Goal: Transaction & Acquisition: Book appointment/travel/reservation

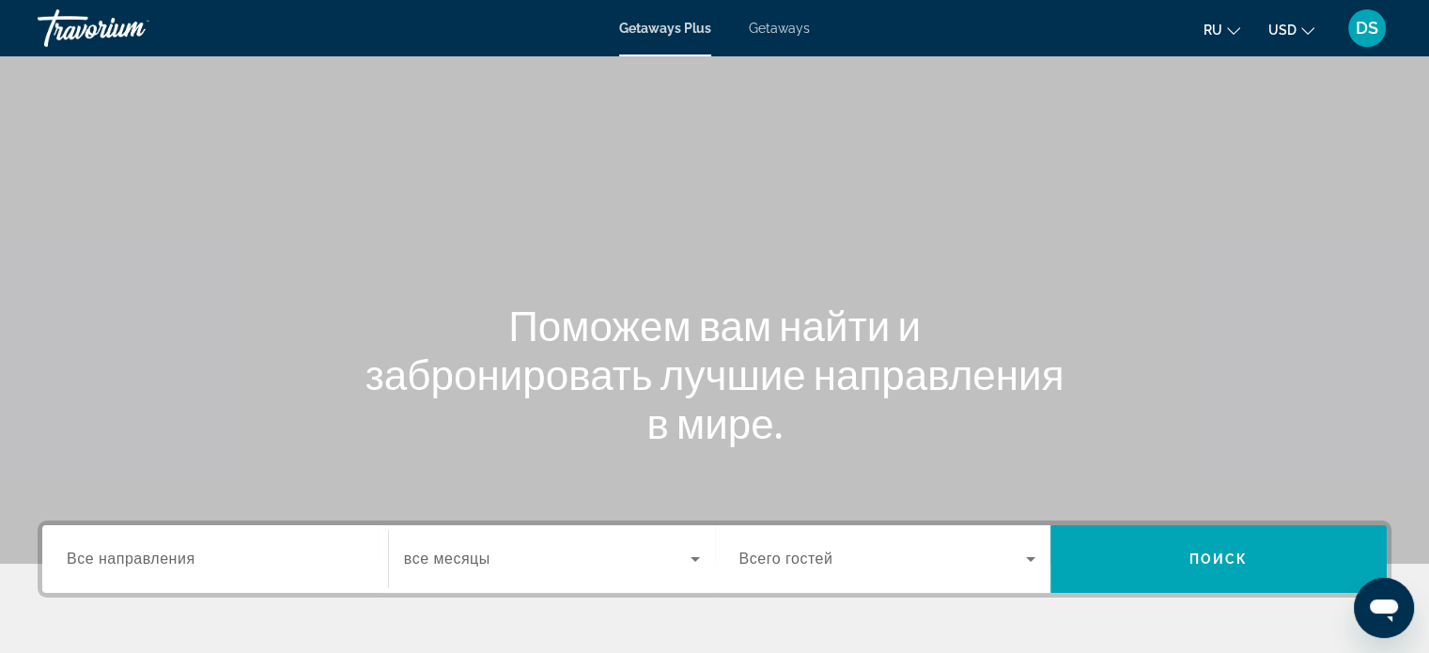
click at [799, 35] on span "Getaways" at bounding box center [779, 28] width 61 height 15
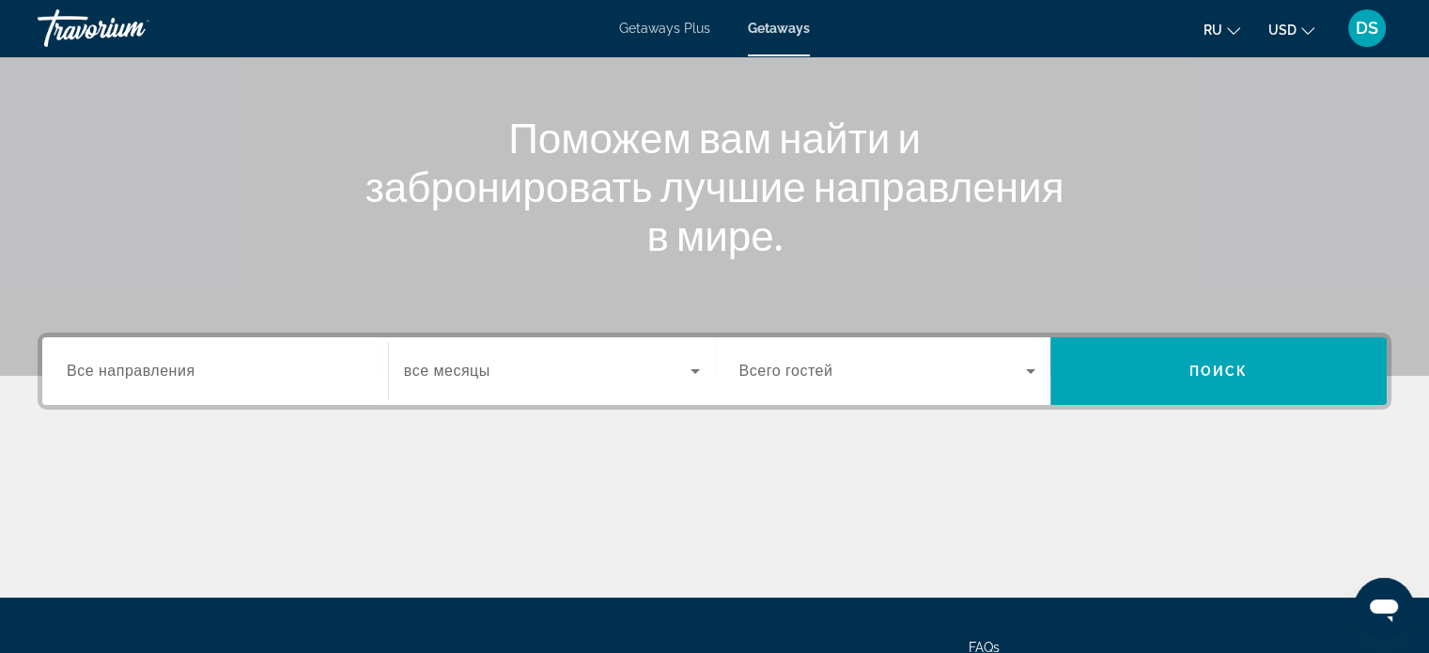
click at [228, 378] on input "Destination Все направления" at bounding box center [215, 372] width 297 height 23
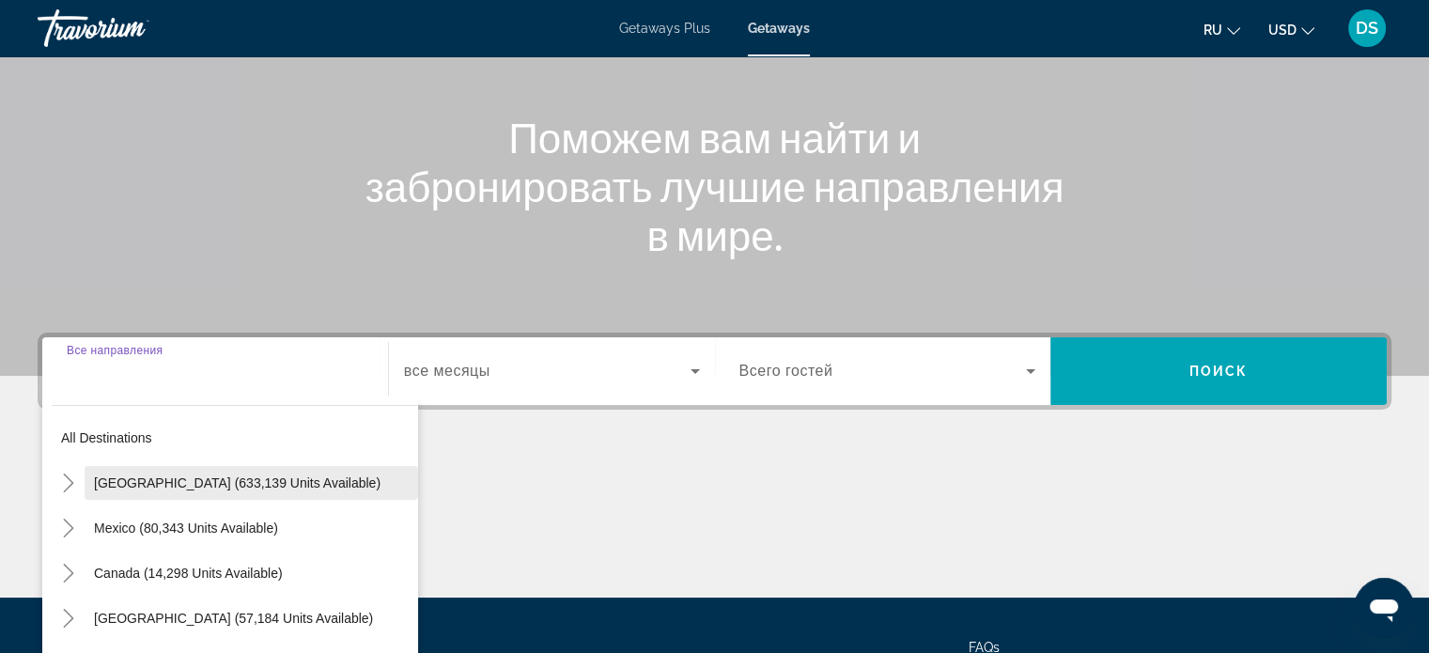
click at [105, 485] on span "[GEOGRAPHIC_DATA] (633,139 units available)" at bounding box center [237, 482] width 286 height 15
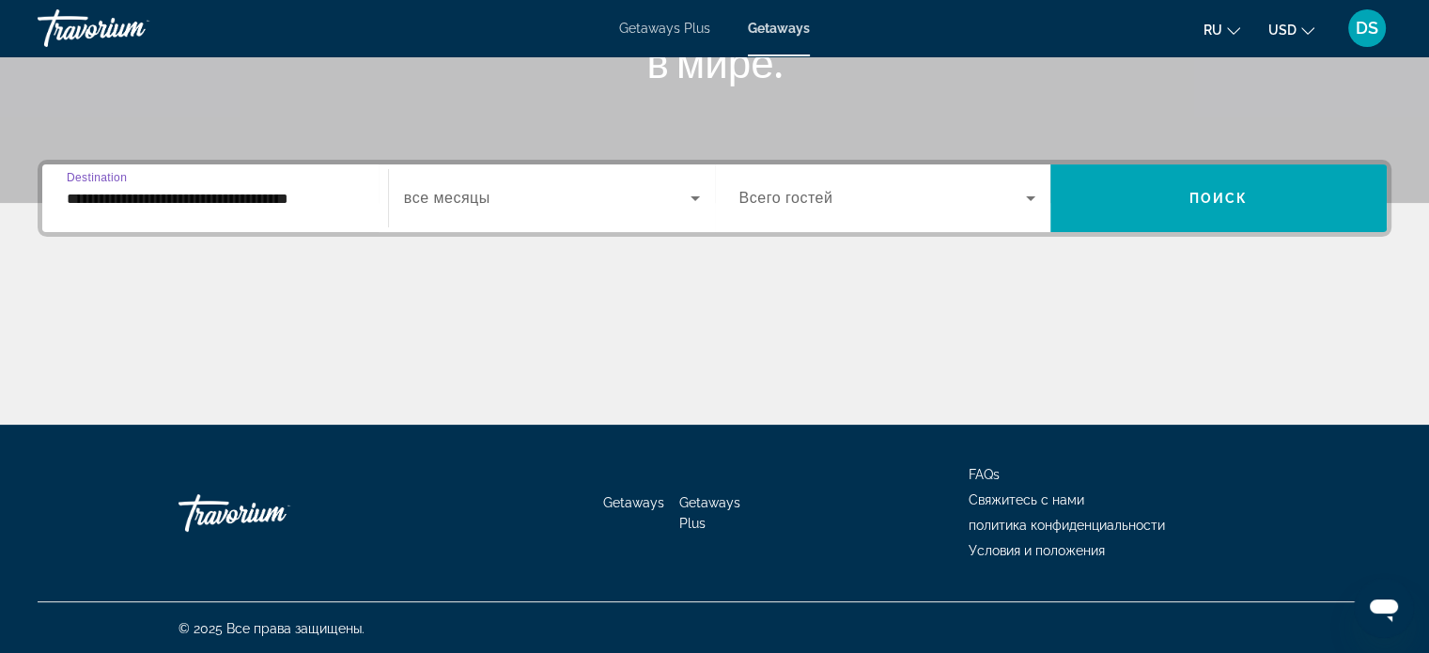
scroll to position [362, 0]
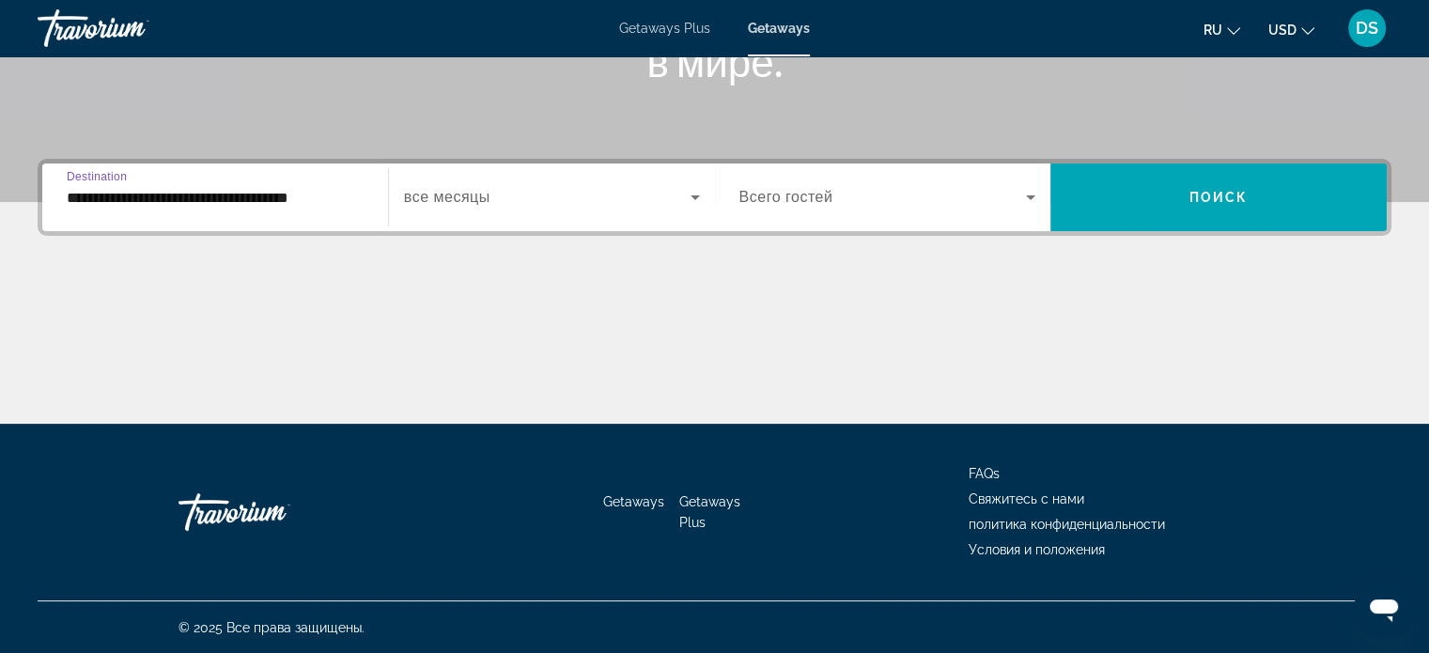
click at [136, 204] on input "**********" at bounding box center [215, 198] width 297 height 23
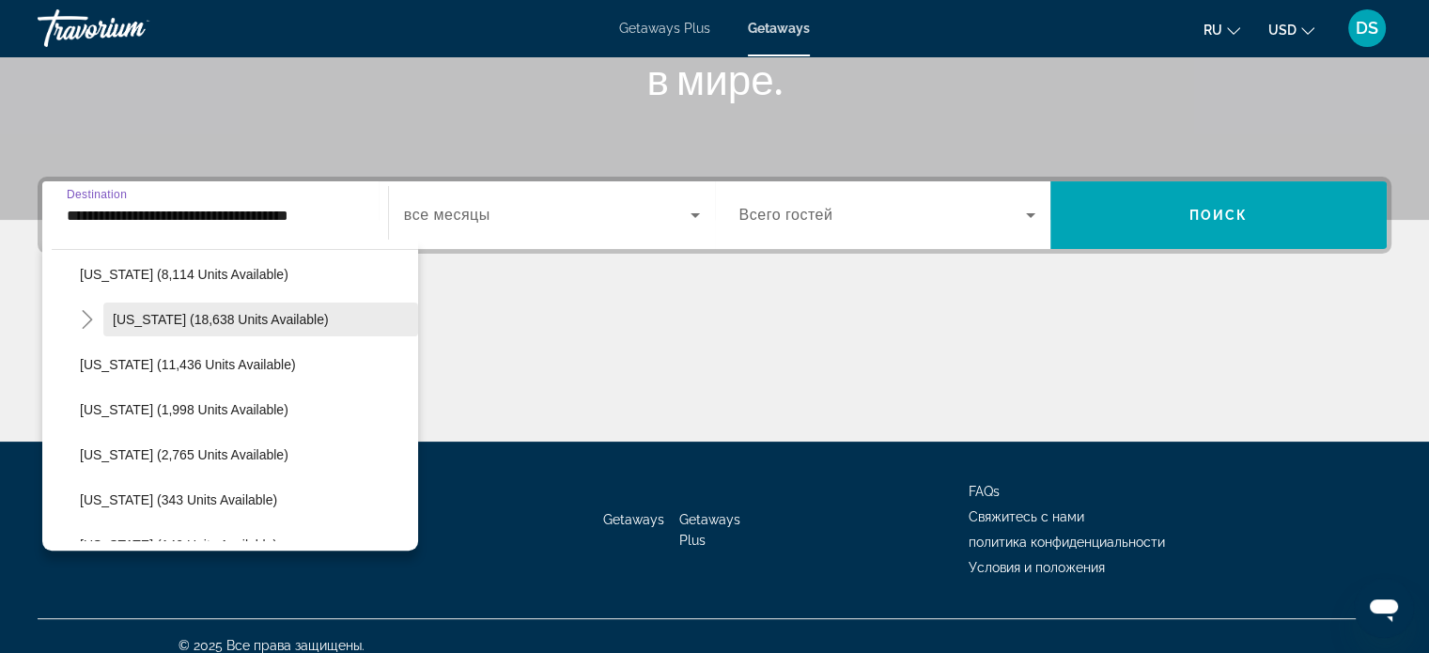
scroll to position [376, 0]
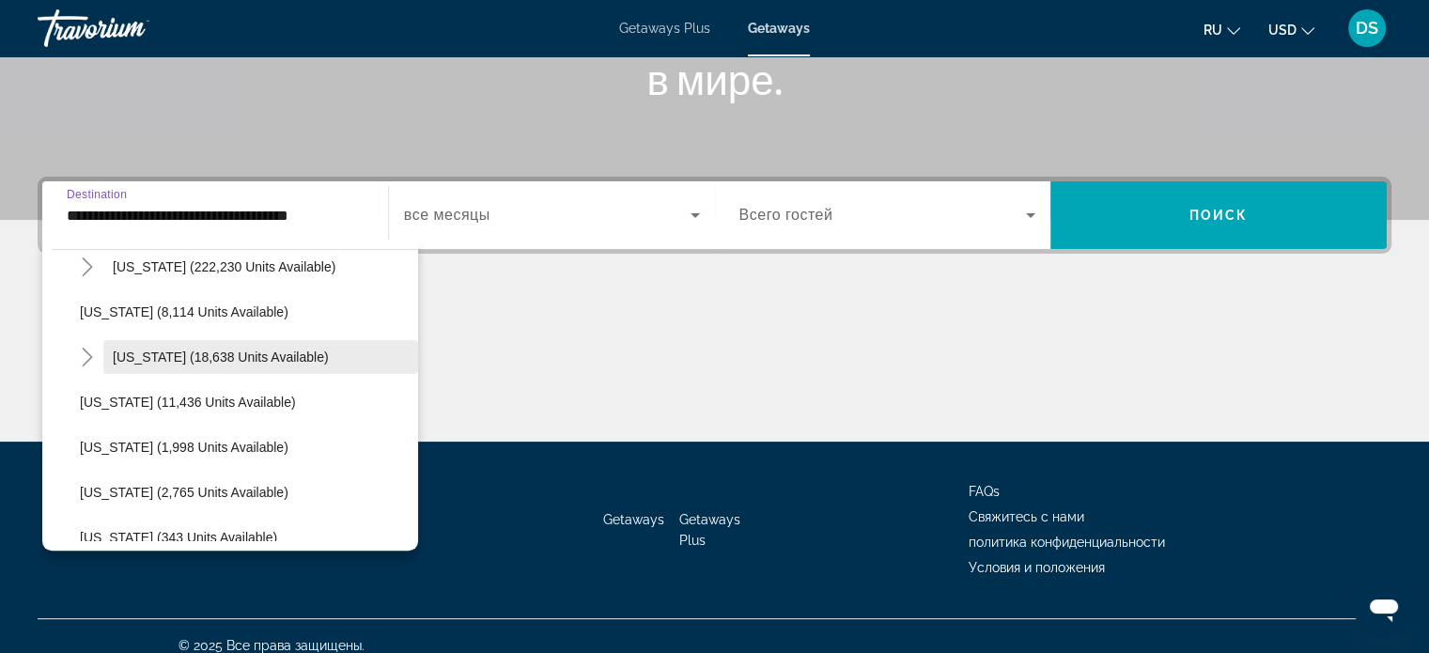
click at [182, 352] on span "[US_STATE] (18,638 units available)" at bounding box center [221, 356] width 216 height 15
type input "**********"
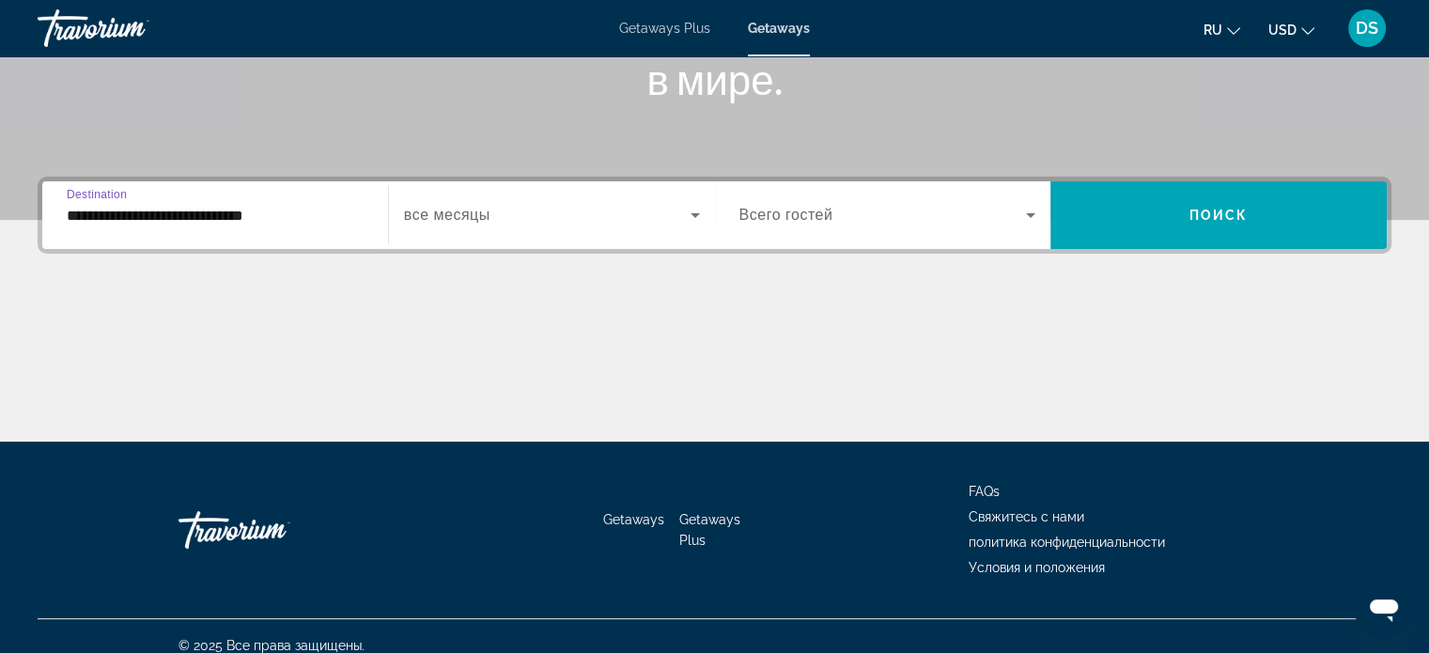
scroll to position [362, 0]
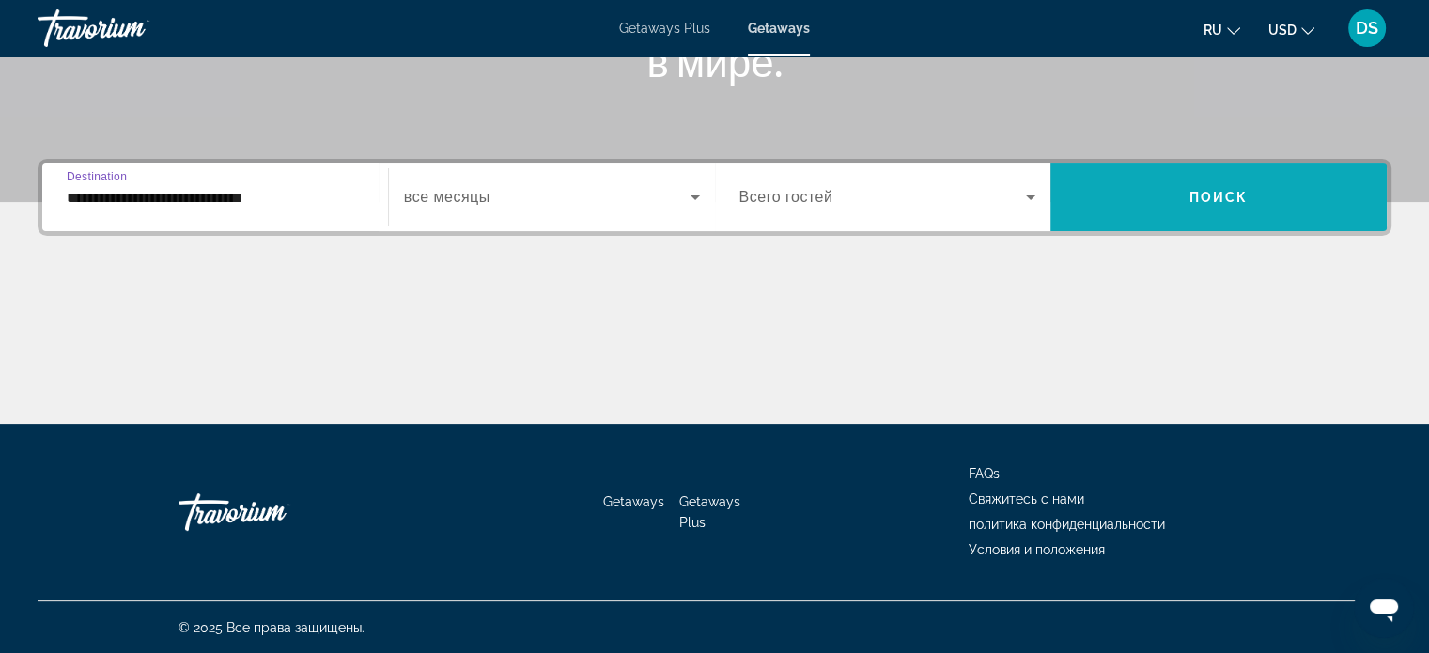
click at [1195, 208] on span "Search widget" at bounding box center [1218, 197] width 336 height 45
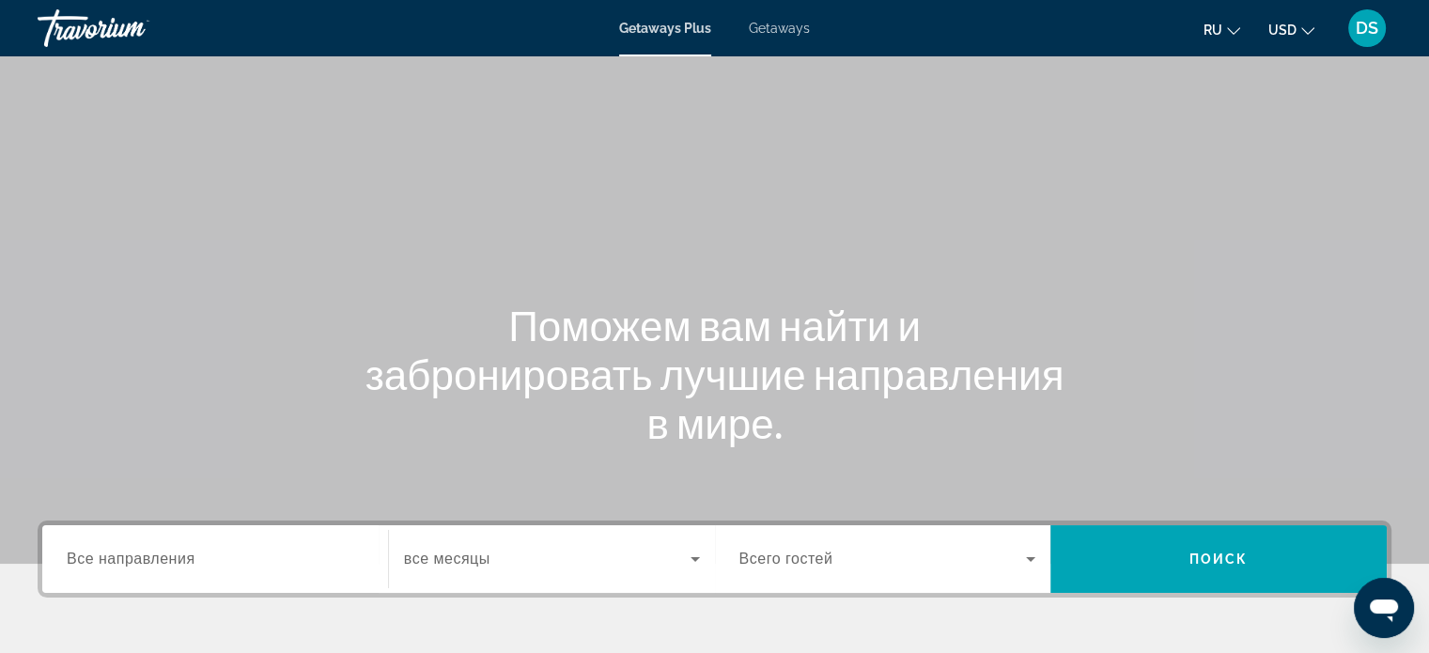
click at [780, 22] on span "Getaways" at bounding box center [779, 28] width 61 height 15
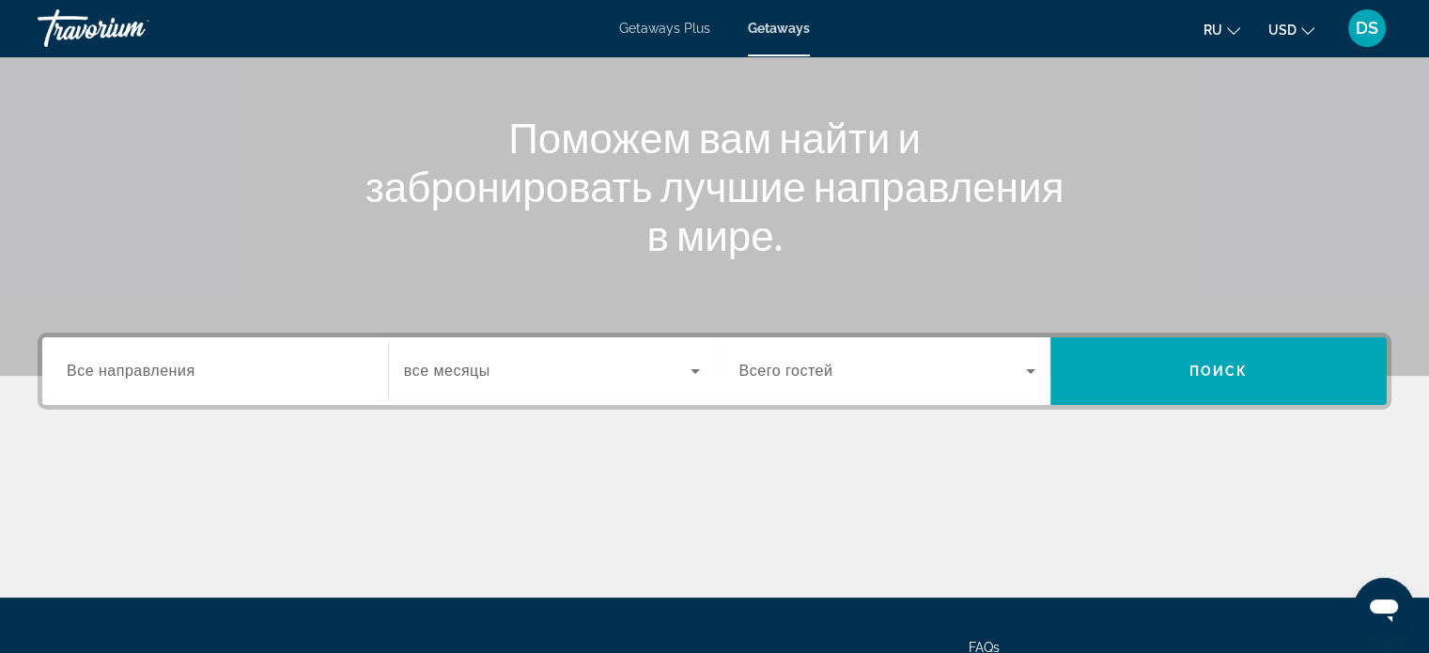
click at [139, 373] on span "Все направления" at bounding box center [131, 371] width 129 height 16
click at [139, 373] on input "Destination Все направления" at bounding box center [215, 372] width 297 height 23
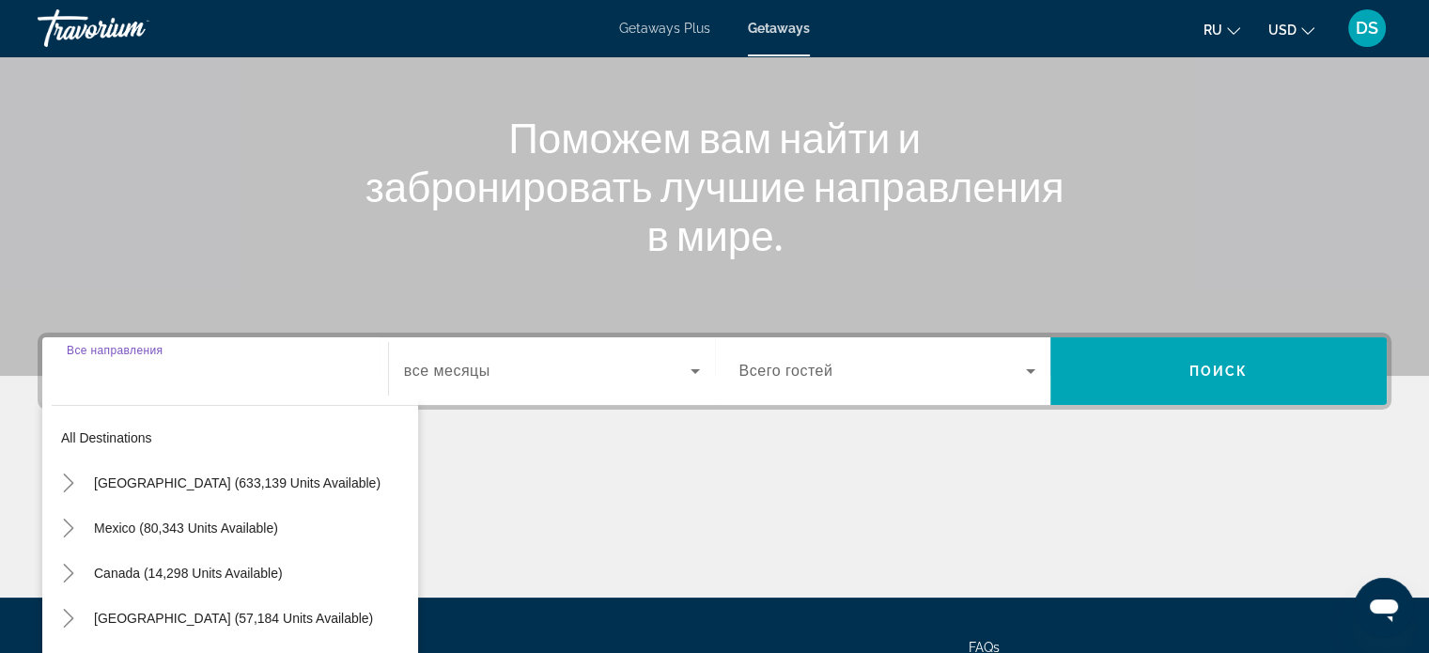
scroll to position [362, 0]
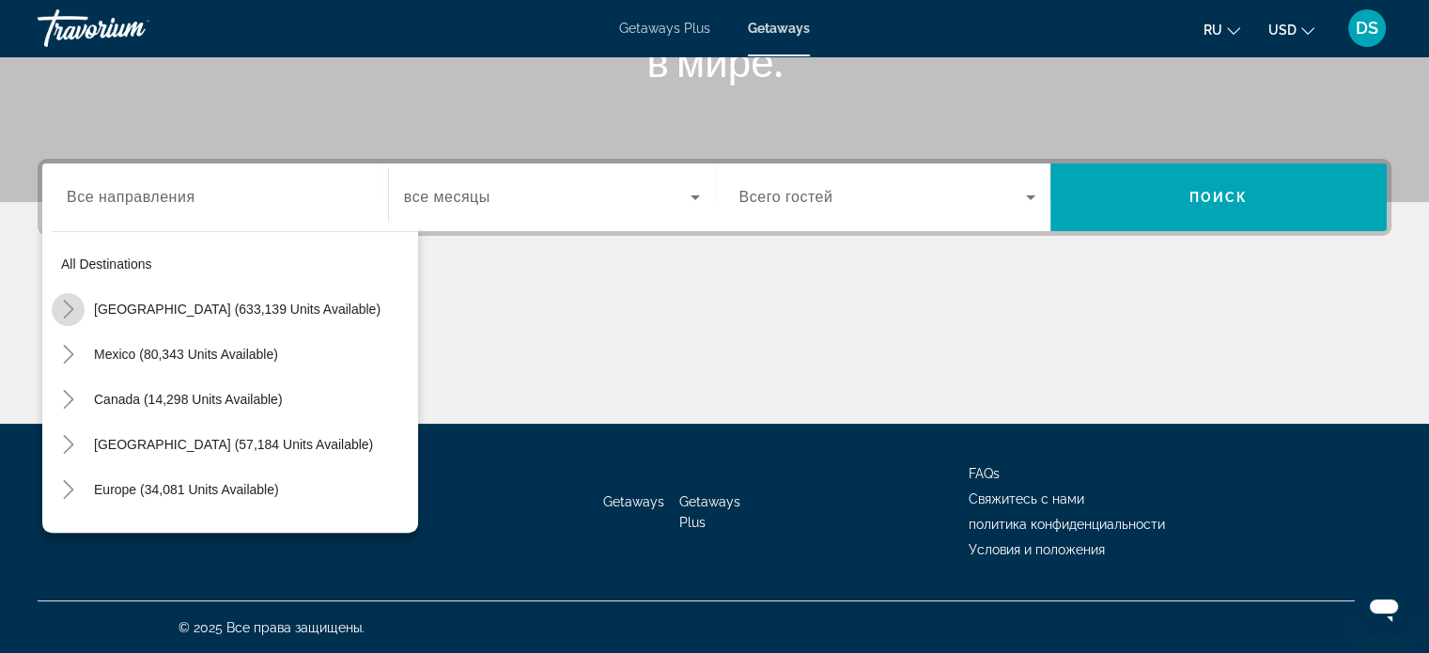
click at [75, 304] on icon "Toggle United States (633,139 units available)" at bounding box center [68, 309] width 19 height 19
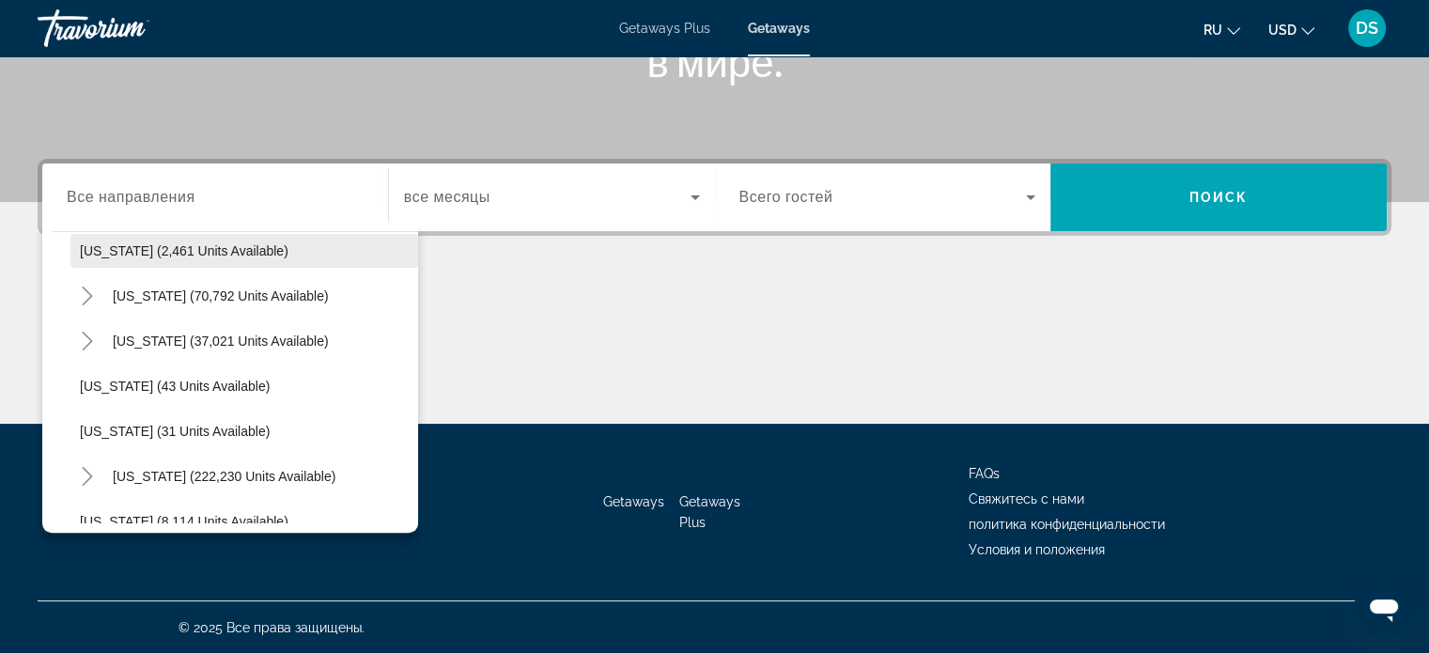
scroll to position [242, 0]
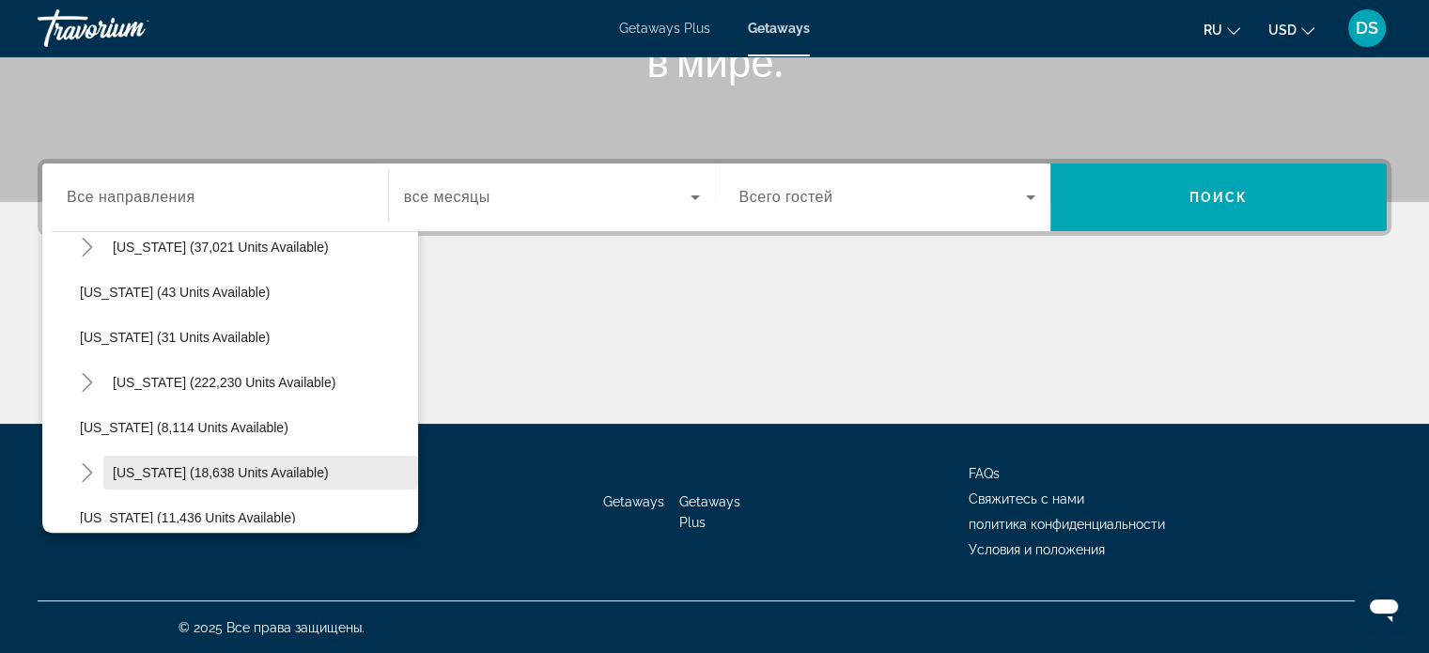
click at [147, 471] on span "[US_STATE] (18,638 units available)" at bounding box center [221, 472] width 216 height 15
type input "**********"
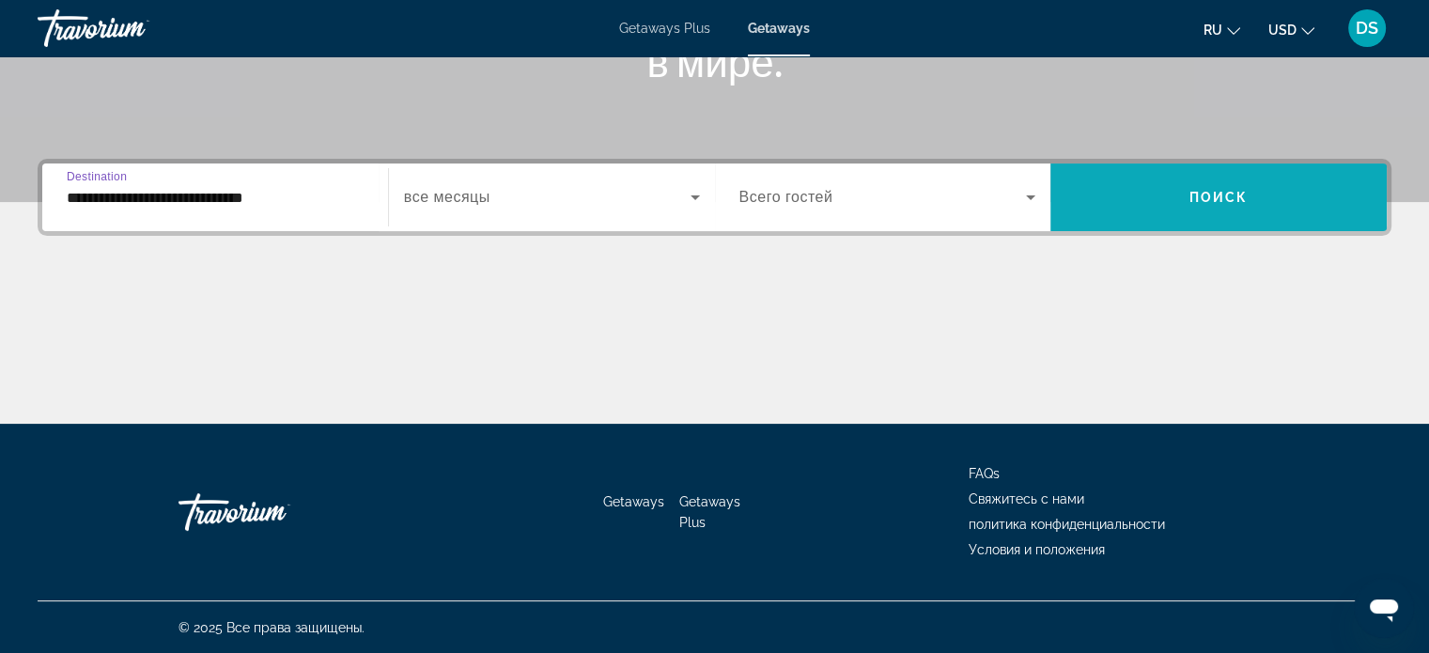
click at [1222, 194] on span "Поиск" at bounding box center [1218, 197] width 59 height 15
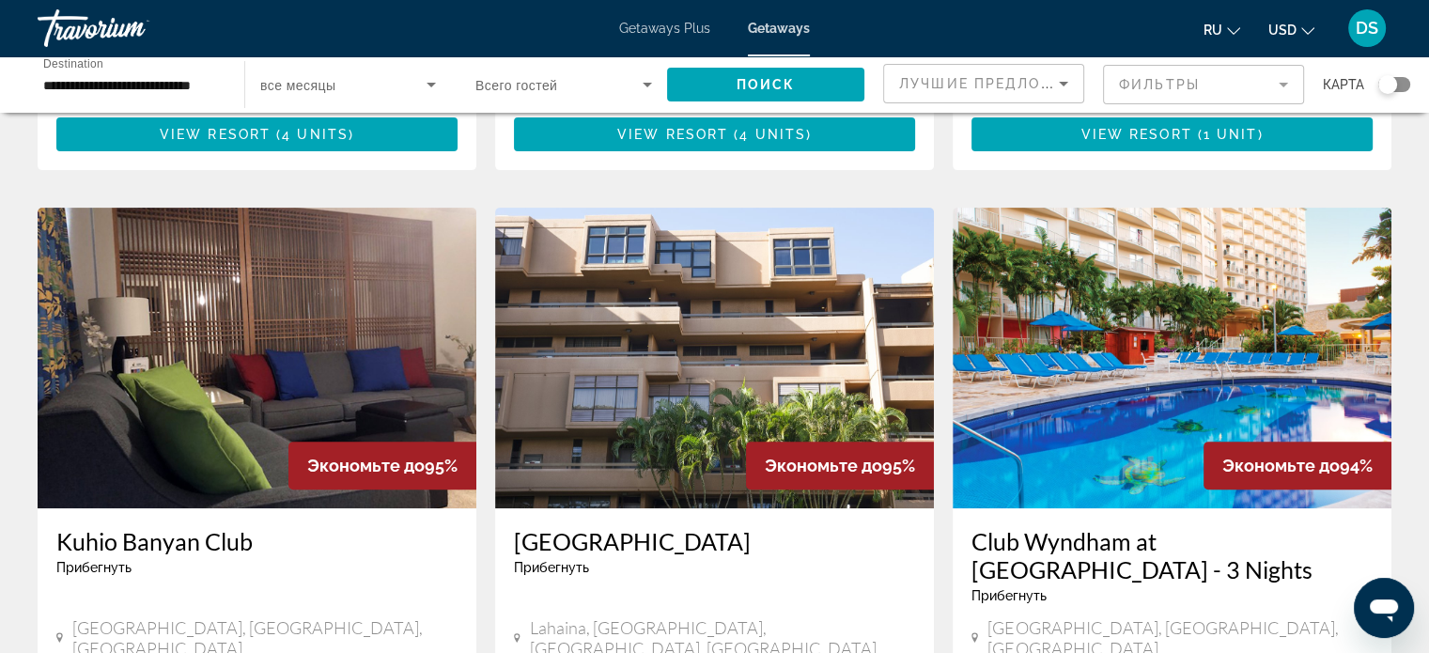
scroll to position [657, 0]
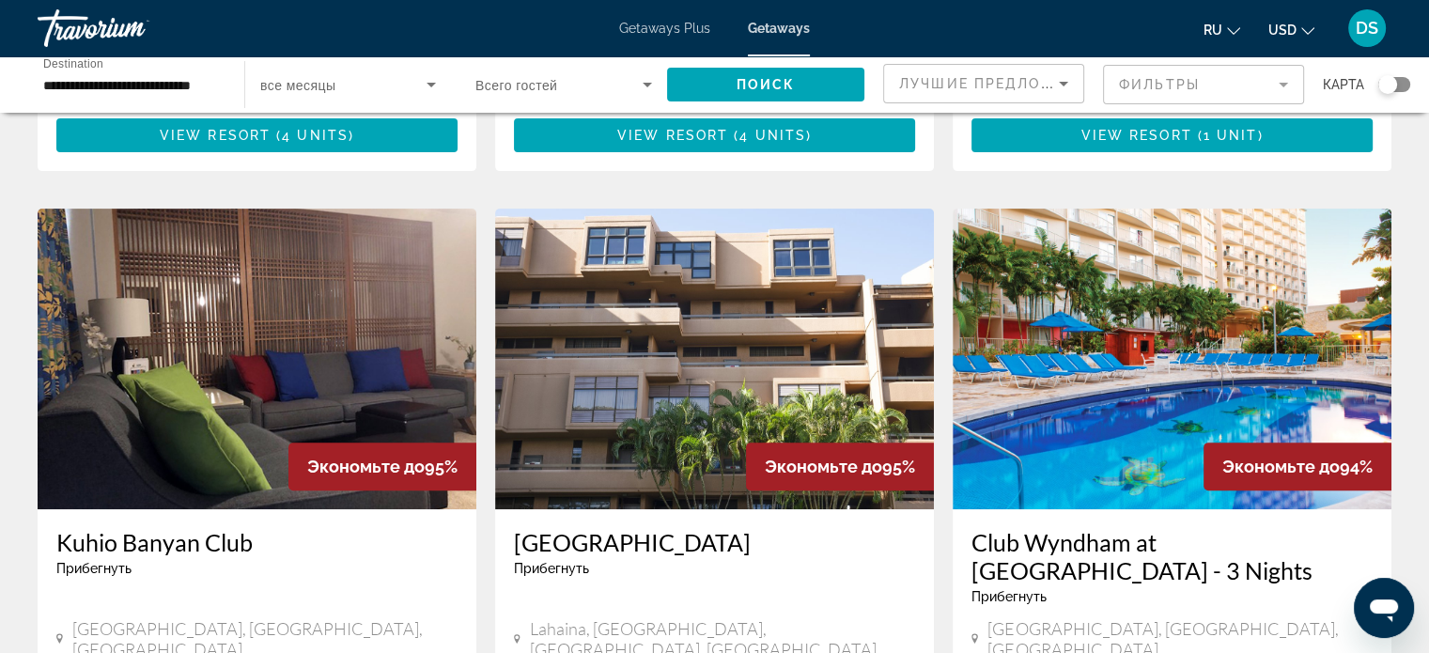
click at [754, 285] on img "Main content" at bounding box center [714, 359] width 439 height 301
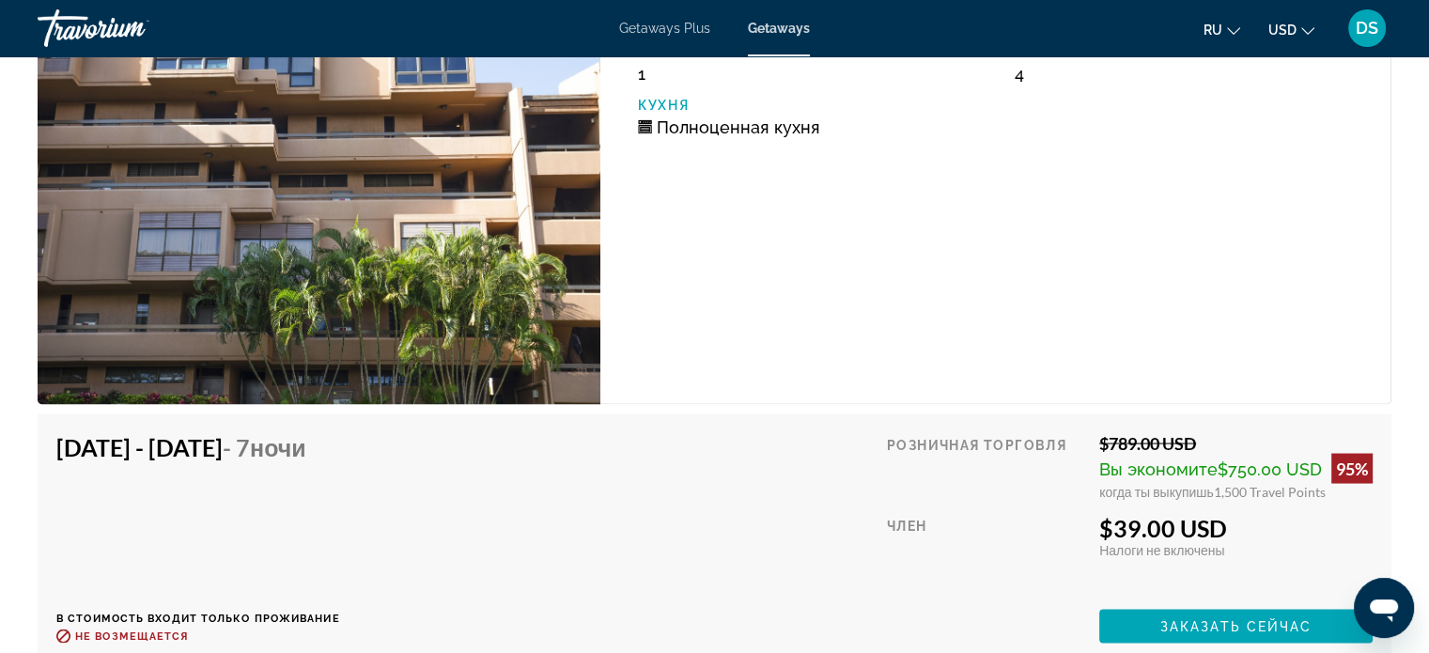
scroll to position [3757, 0]
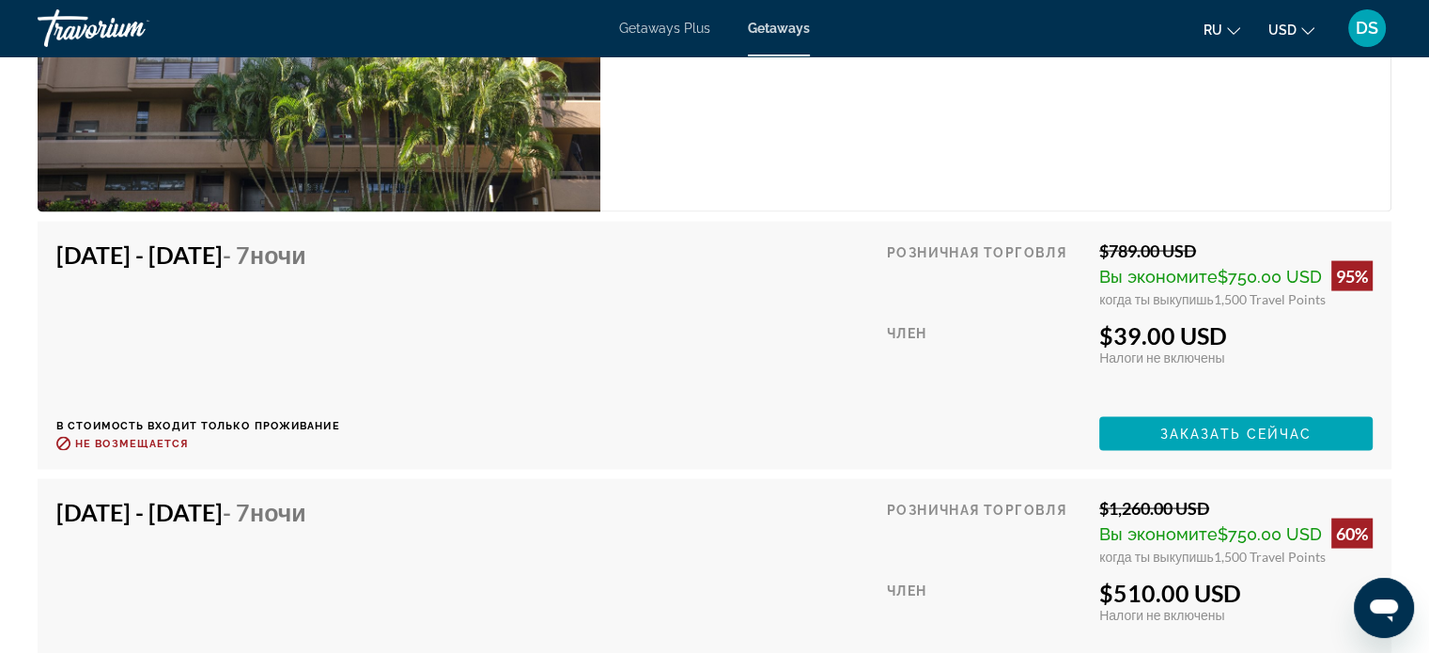
drag, startPoint x: 1112, startPoint y: 333, endPoint x: 1284, endPoint y: 332, distance: 171.9
click at [1284, 332] on div "$39.00 USD" at bounding box center [1235, 335] width 273 height 28
drag, startPoint x: 1214, startPoint y: 297, endPoint x: 1263, endPoint y: 293, distance: 49.0
click at [1263, 293] on span "1,500 Travel Points" at bounding box center [1269, 299] width 112 height 16
click at [1256, 305] on div "Розничная торговля $789.00 USD Вы экономите $750.00 USD 95% когда ты выкупишь 1…" at bounding box center [1130, 345] width 486 height 210
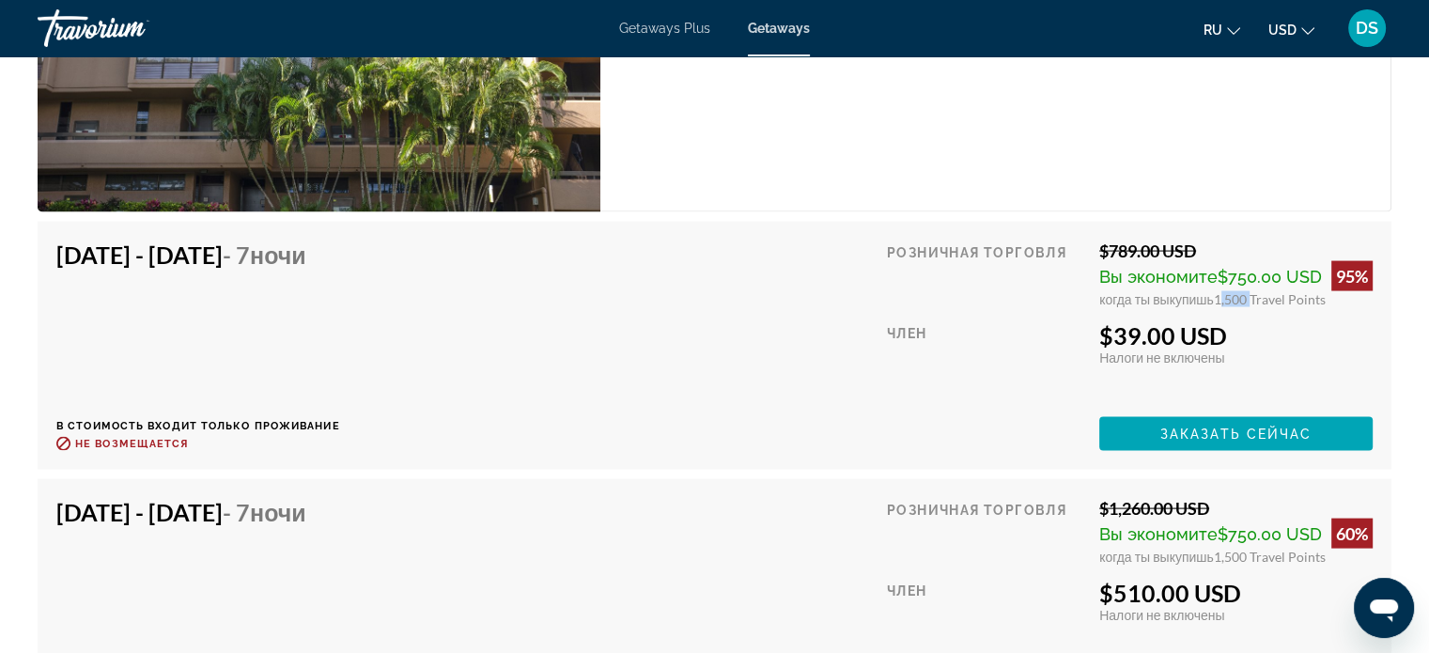
drag, startPoint x: 1217, startPoint y: 294, endPoint x: 1248, endPoint y: 292, distance: 31.1
click at [1248, 292] on span "1,500 Travel Points" at bounding box center [1269, 299] width 112 height 16
click at [1255, 340] on div "$39.00 USD" at bounding box center [1235, 335] width 273 height 28
drag, startPoint x: 1106, startPoint y: 247, endPoint x: 1206, endPoint y: 241, distance: 99.7
click at [1206, 241] on div "$789.00 USD" at bounding box center [1235, 250] width 273 height 21
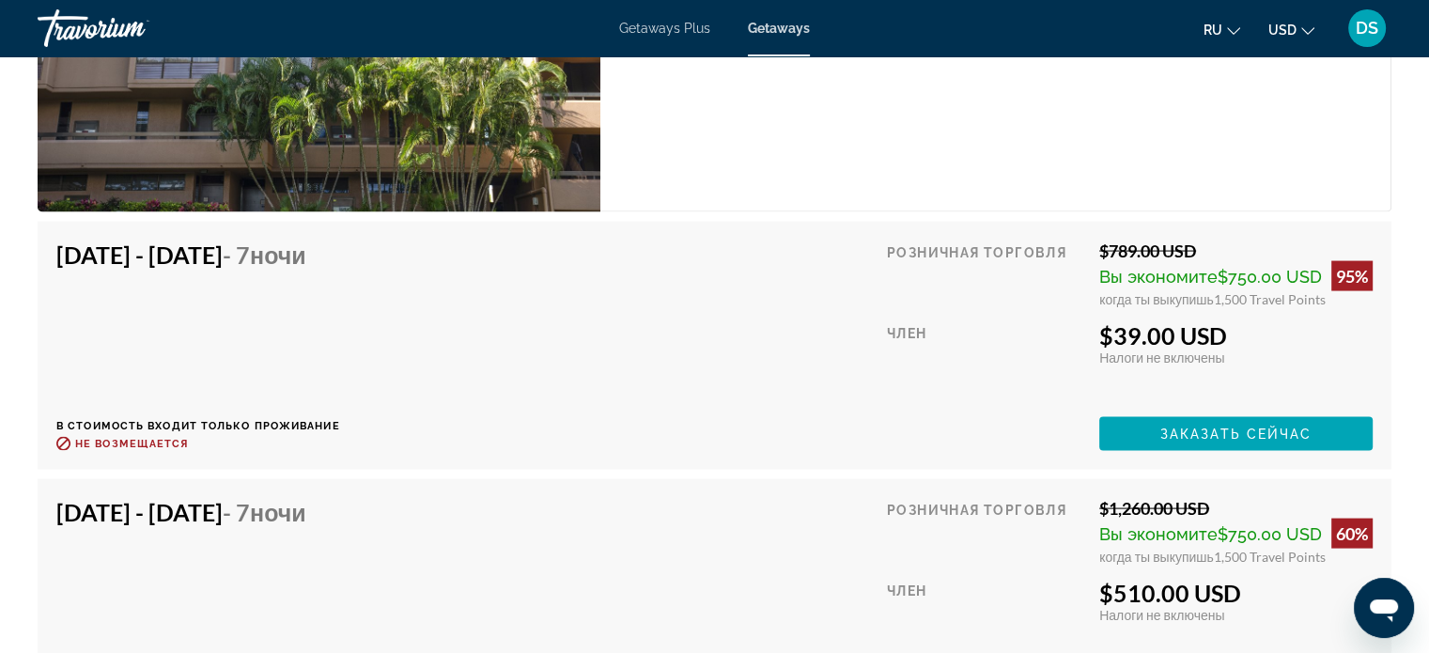
click at [1119, 249] on div "$789.00 USD" at bounding box center [1235, 250] width 273 height 21
drag, startPoint x: 1110, startPoint y: 247, endPoint x: 1198, endPoint y: 239, distance: 88.7
click at [1198, 240] on div "$789.00 USD" at bounding box center [1235, 250] width 273 height 21
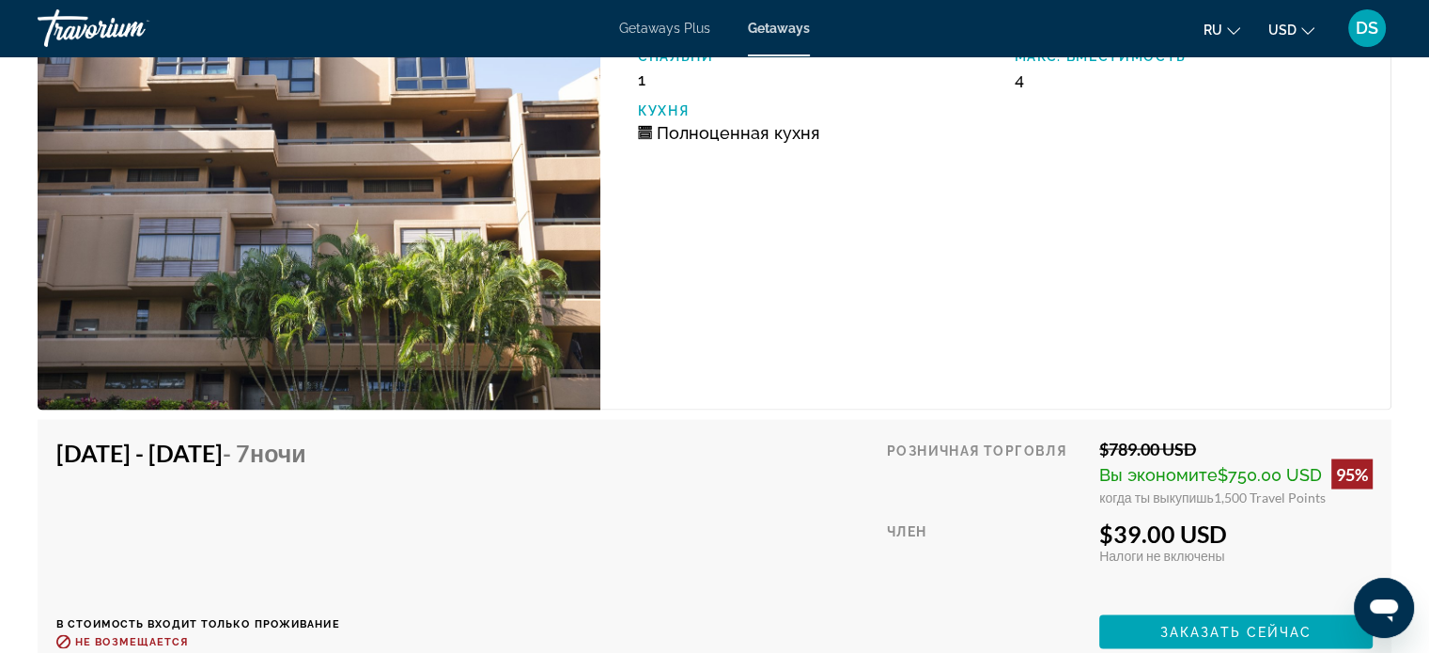
scroll to position [3663, 0]
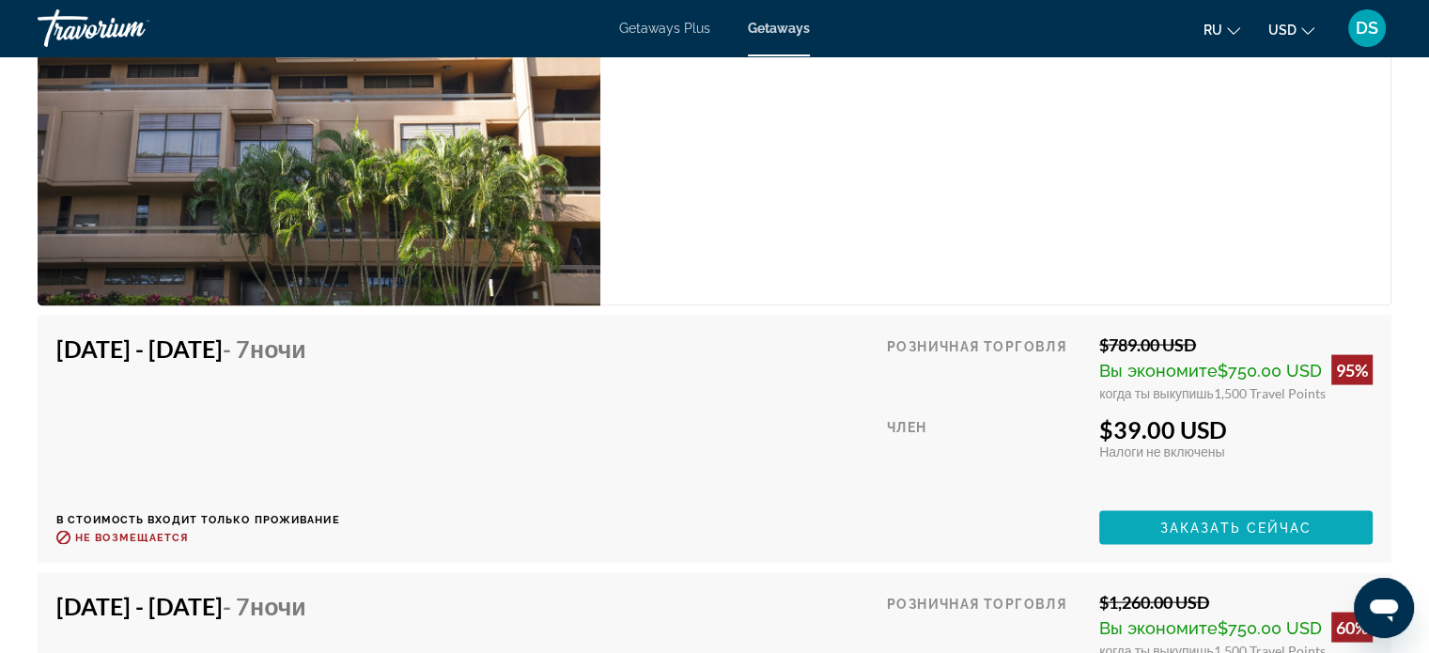
click at [1281, 526] on span "Заказать сейчас" at bounding box center [1236, 527] width 152 height 15
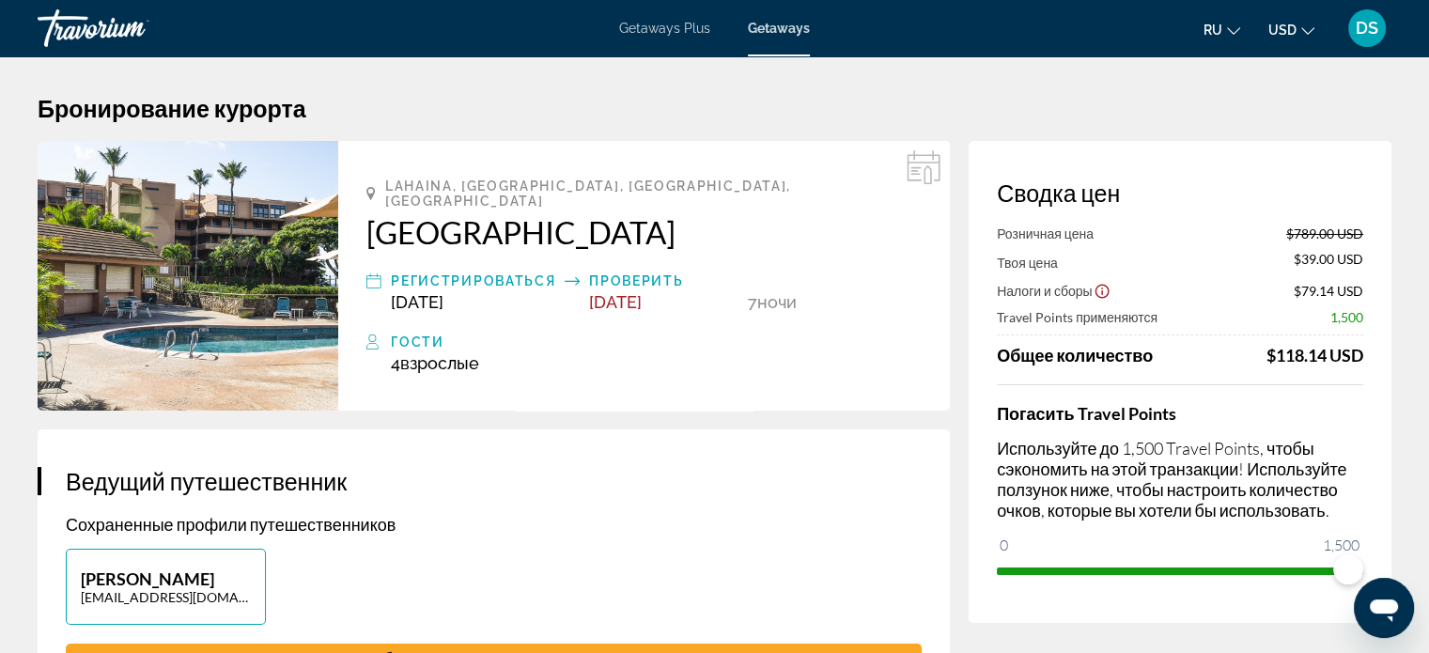
scroll to position [188, 0]
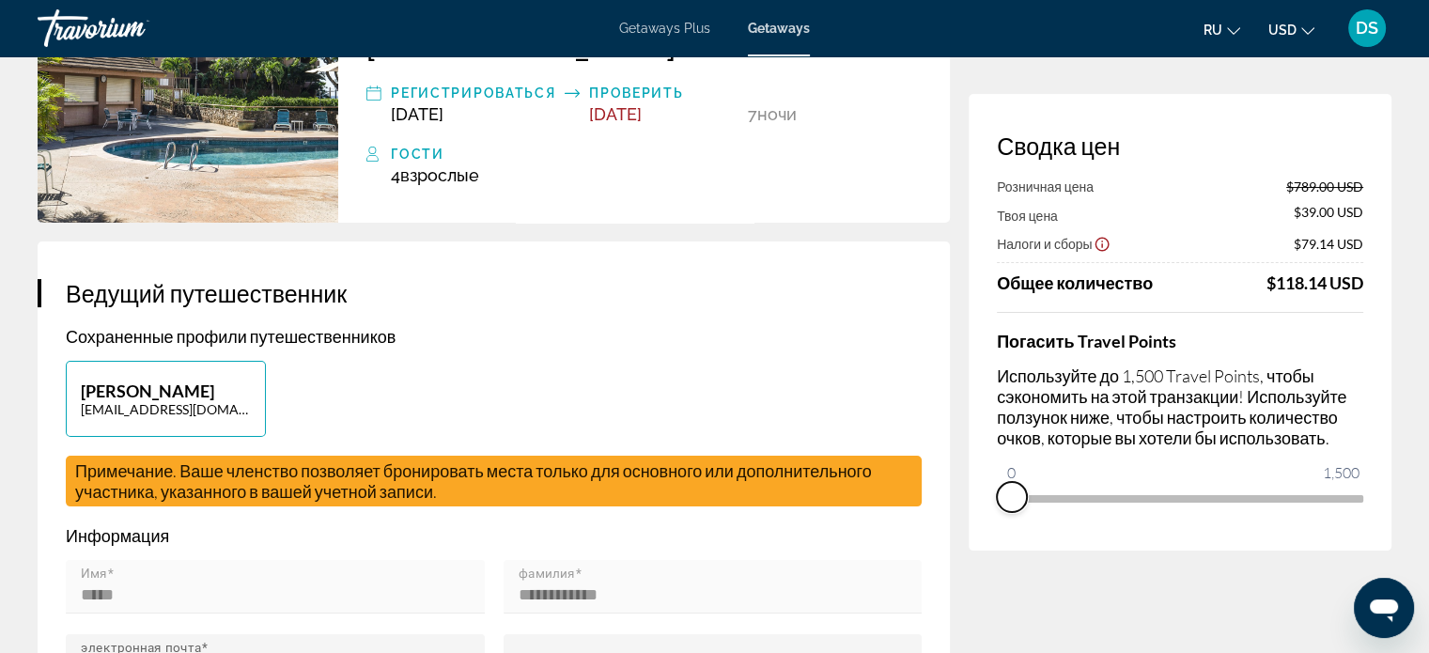
drag, startPoint x: 1352, startPoint y: 524, endPoint x: 961, endPoint y: 528, distance: 390.7
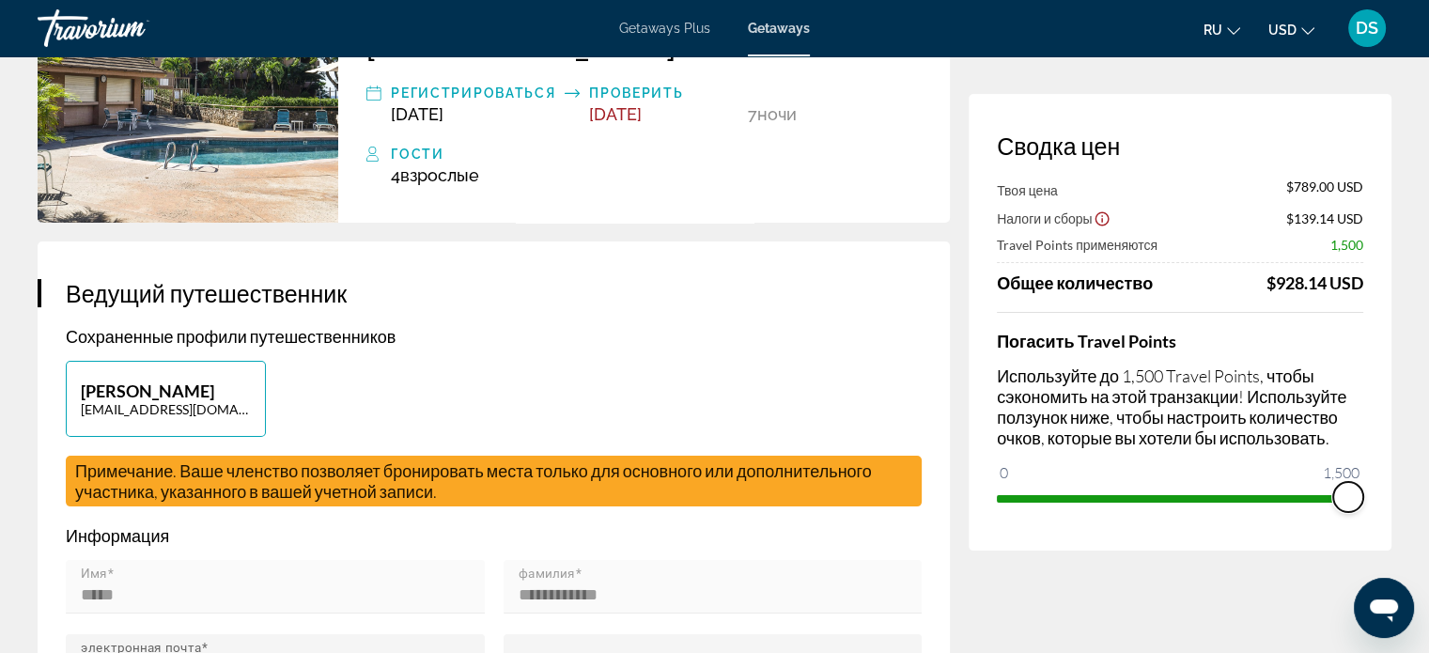
drag, startPoint x: 1010, startPoint y: 472, endPoint x: 1388, endPoint y: 502, distance: 379.7
click at [1388, 502] on div "Сводка цен Твоя цена $789.00 USD Налоги и сборы $139.14 USD Travel Points приме…" at bounding box center [1179, 322] width 423 height 456
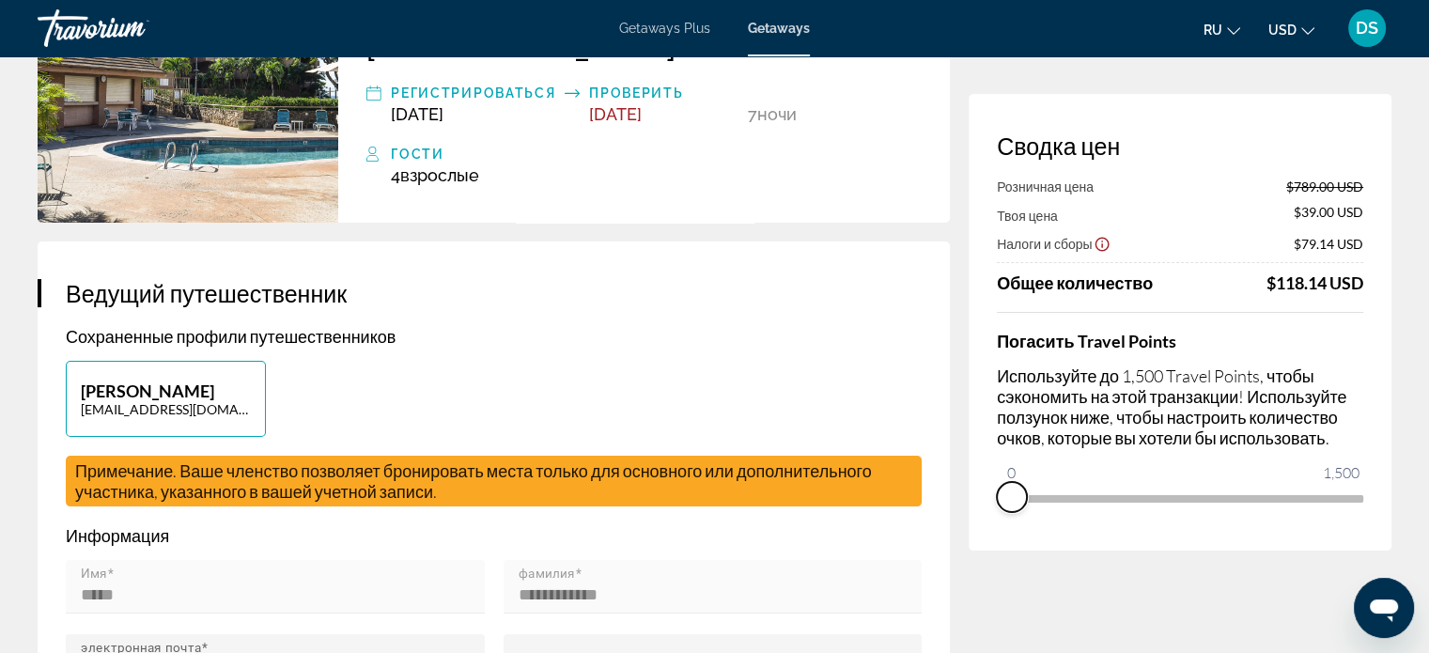
drag, startPoint x: 1345, startPoint y: 527, endPoint x: 968, endPoint y: 516, distance: 376.8
click at [969, 516] on div "Сводка цен Розничная цена $789.00 USD Твоя цена $39.00 USD Налоги и сборы $79.1…" at bounding box center [1179, 322] width 423 height 456
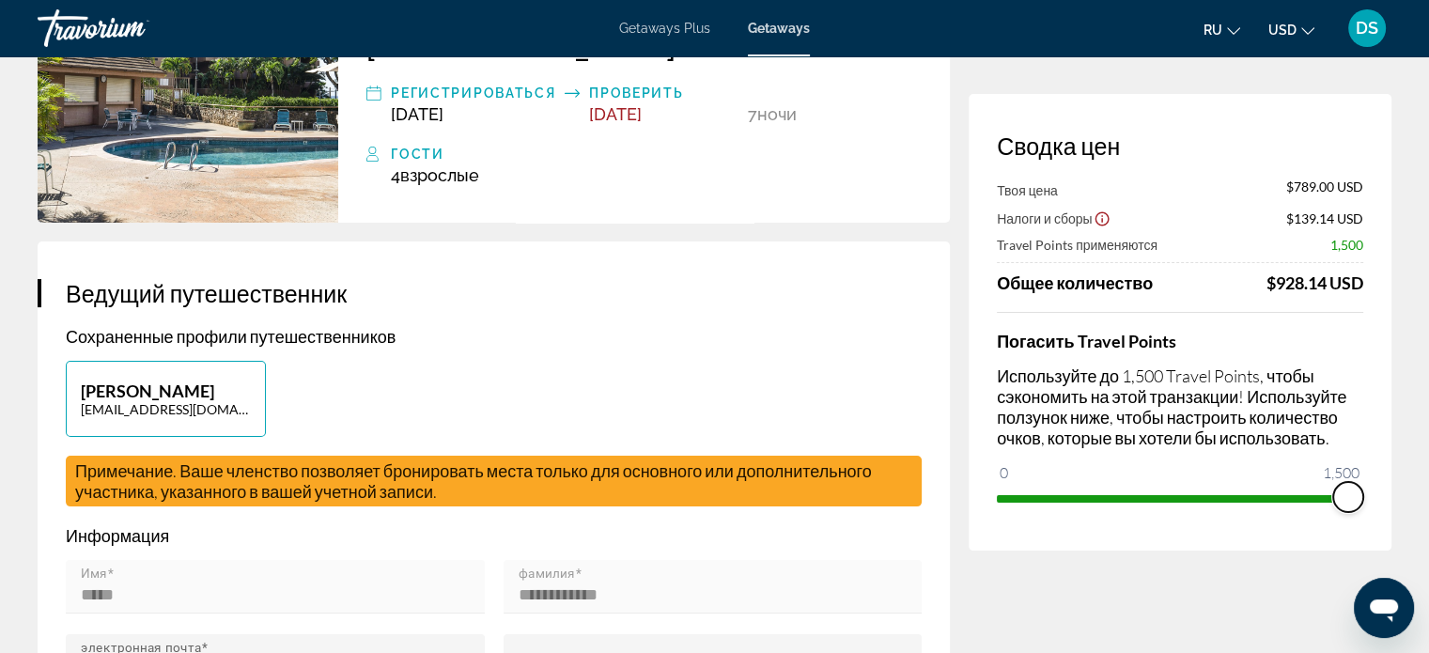
drag, startPoint x: 1011, startPoint y: 474, endPoint x: 1405, endPoint y: 488, distance: 394.7
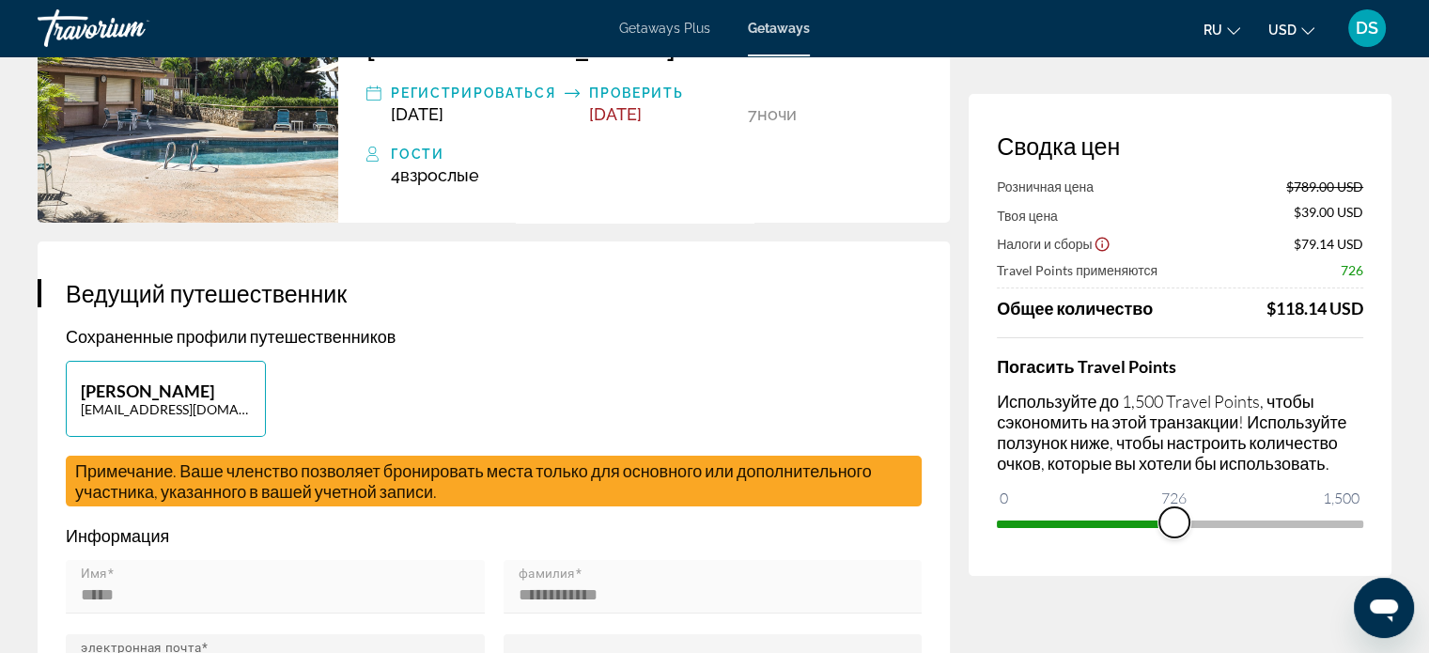
drag, startPoint x: 1349, startPoint y: 521, endPoint x: 1171, endPoint y: 523, distance: 177.5
click at [1171, 523] on span "ngx-slider" at bounding box center [1174, 522] width 30 height 30
drag, startPoint x: 1172, startPoint y: 518, endPoint x: 1054, endPoint y: 515, distance: 118.4
click at [1054, 515] on span "ngx-slider" at bounding box center [1054, 522] width 30 height 30
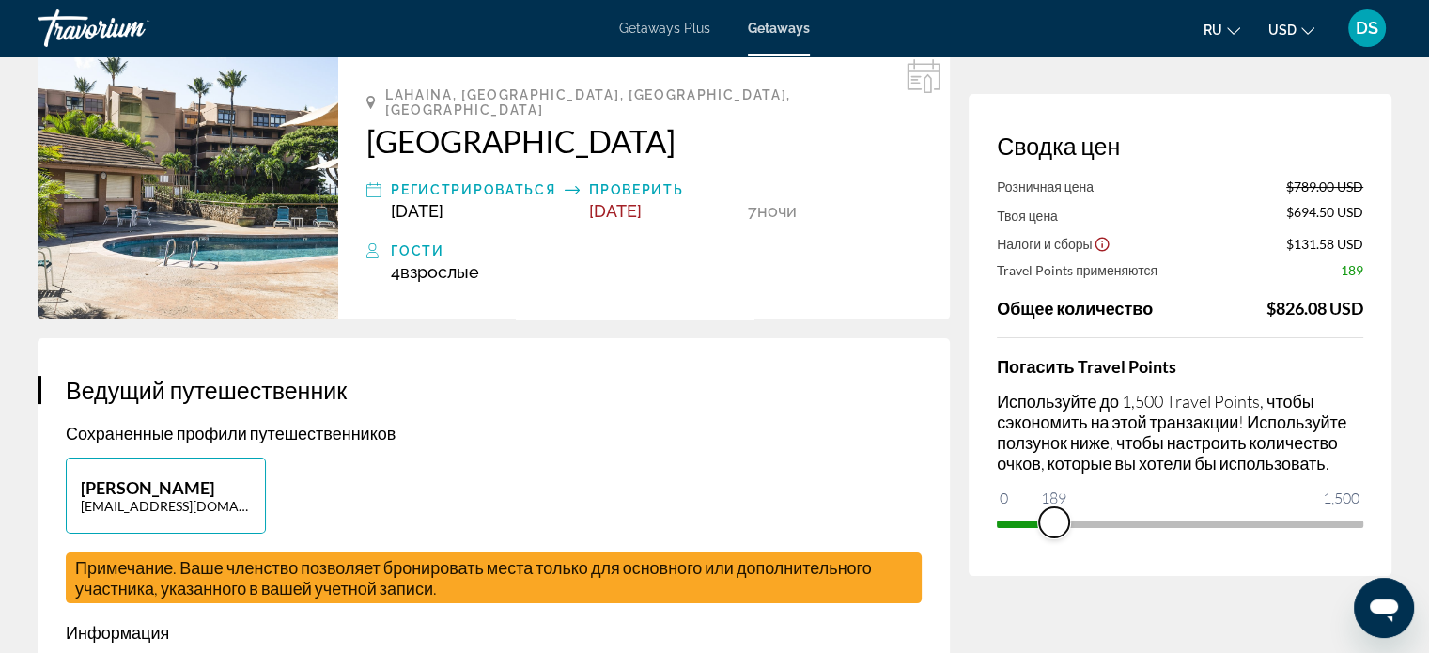
scroll to position [0, 0]
